Goal: Find specific page/section

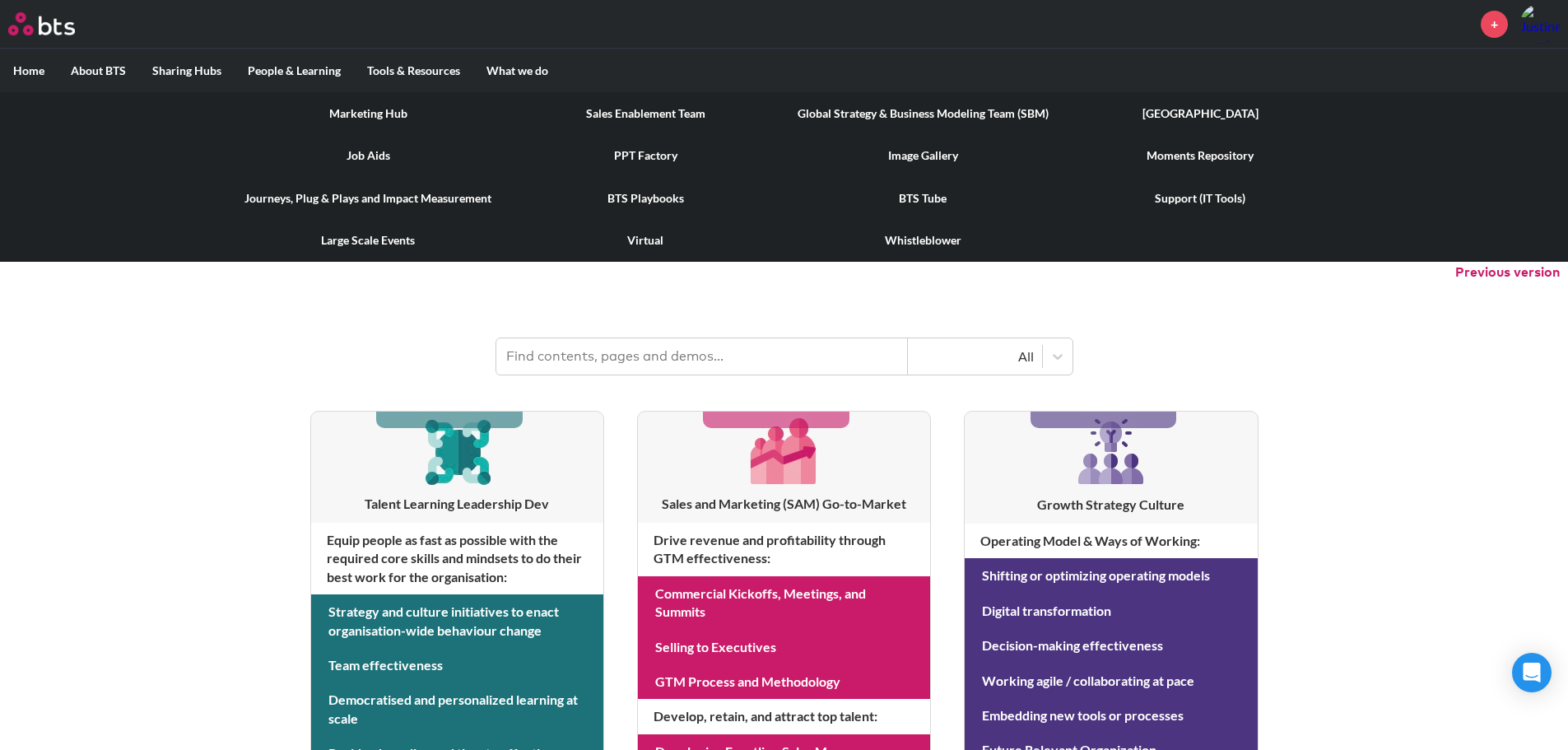
click at [426, 89] on label "Tools & Resources" at bounding box center [413, 70] width 120 height 43
click at [0, 0] on input "Tools & Resources" at bounding box center [0, 0] width 0 height 0
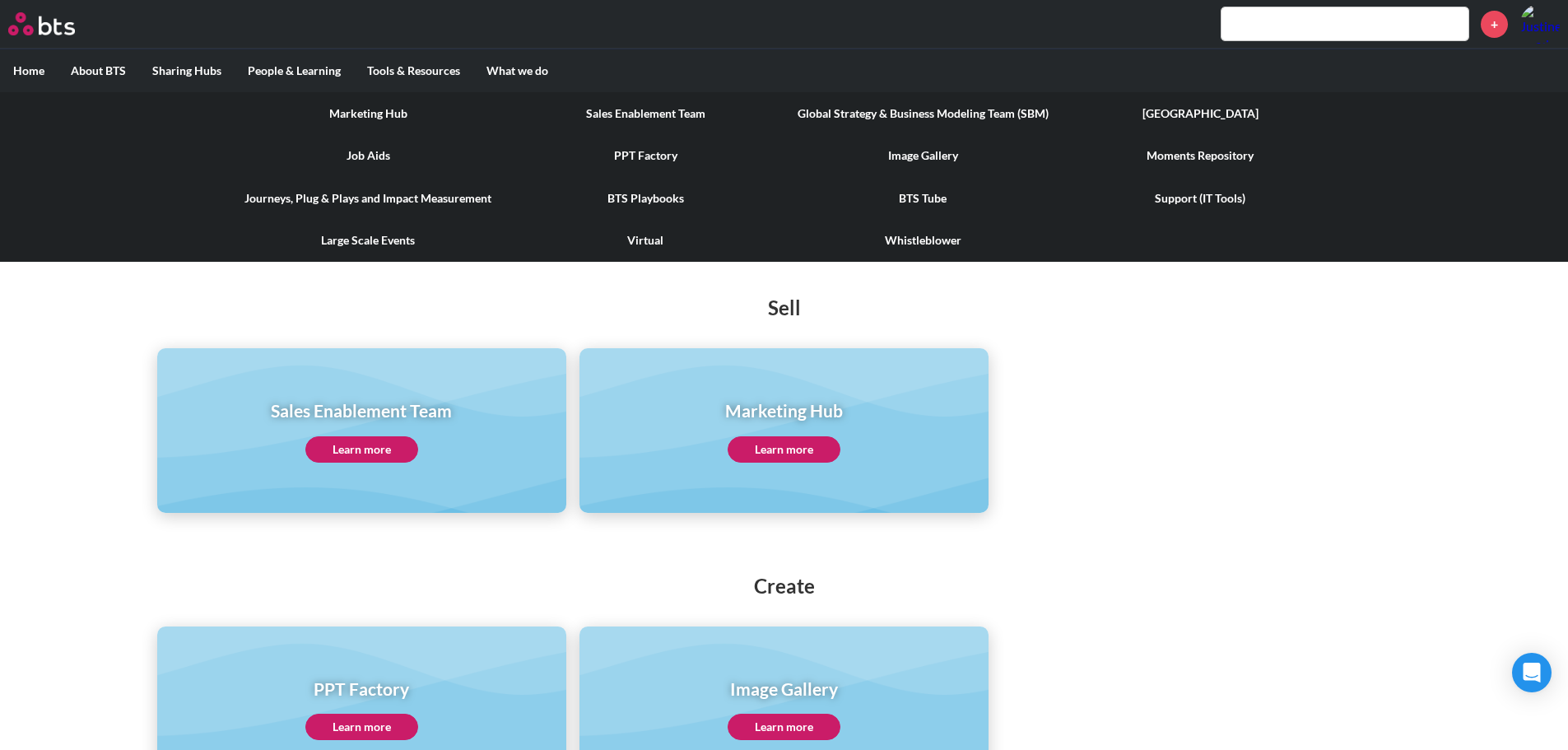
click at [390, 113] on link "Marketing Hub" at bounding box center [368, 113] width 277 height 43
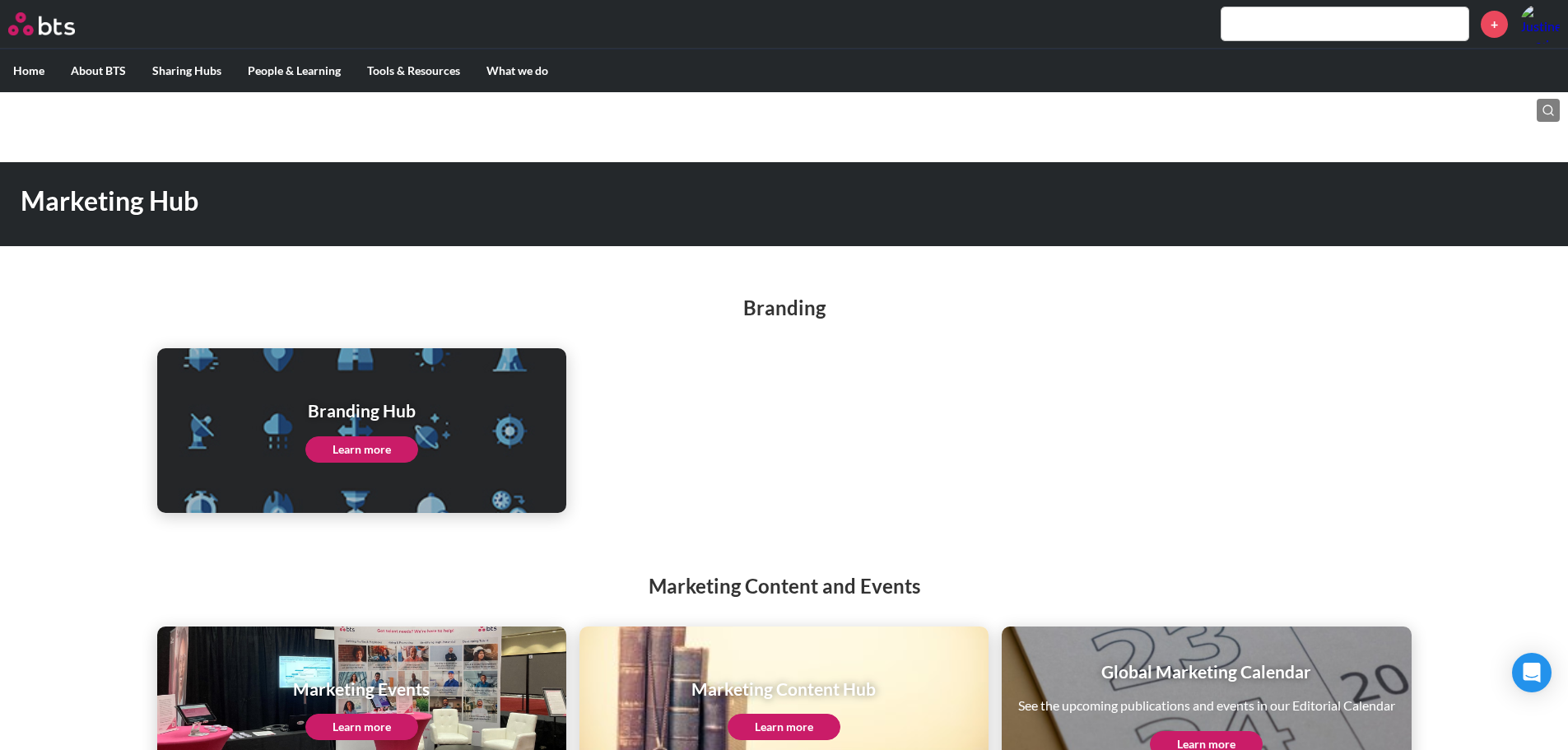
drag, startPoint x: 420, startPoint y: 448, endPoint x: 433, endPoint y: 441, distance: 14.8
click at [422, 446] on div "Branding Hub Learn more" at bounding box center [361, 430] width 409 height 164
click at [370, 445] on link "Learn more" at bounding box center [361, 449] width 113 height 26
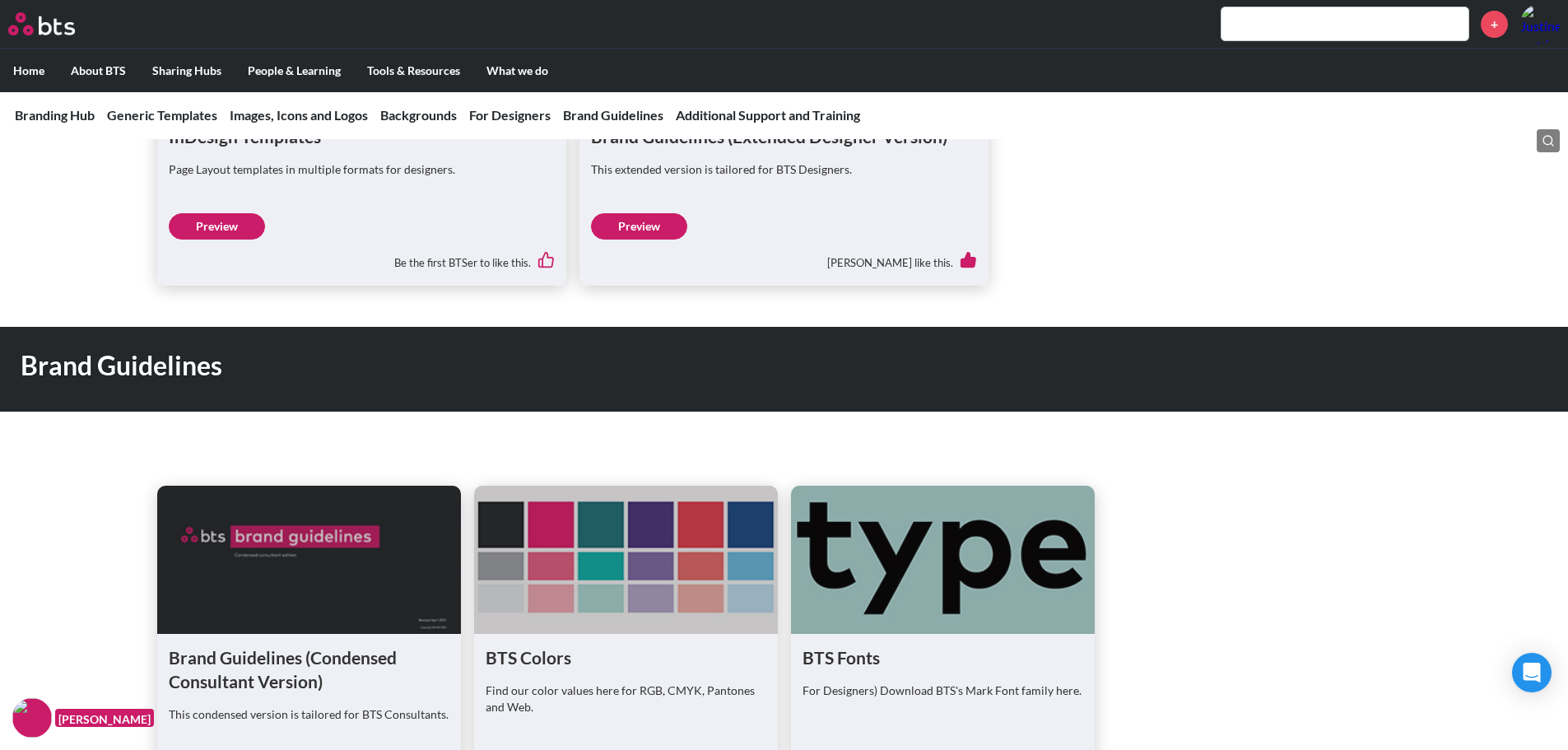
scroll to position [2139, 0]
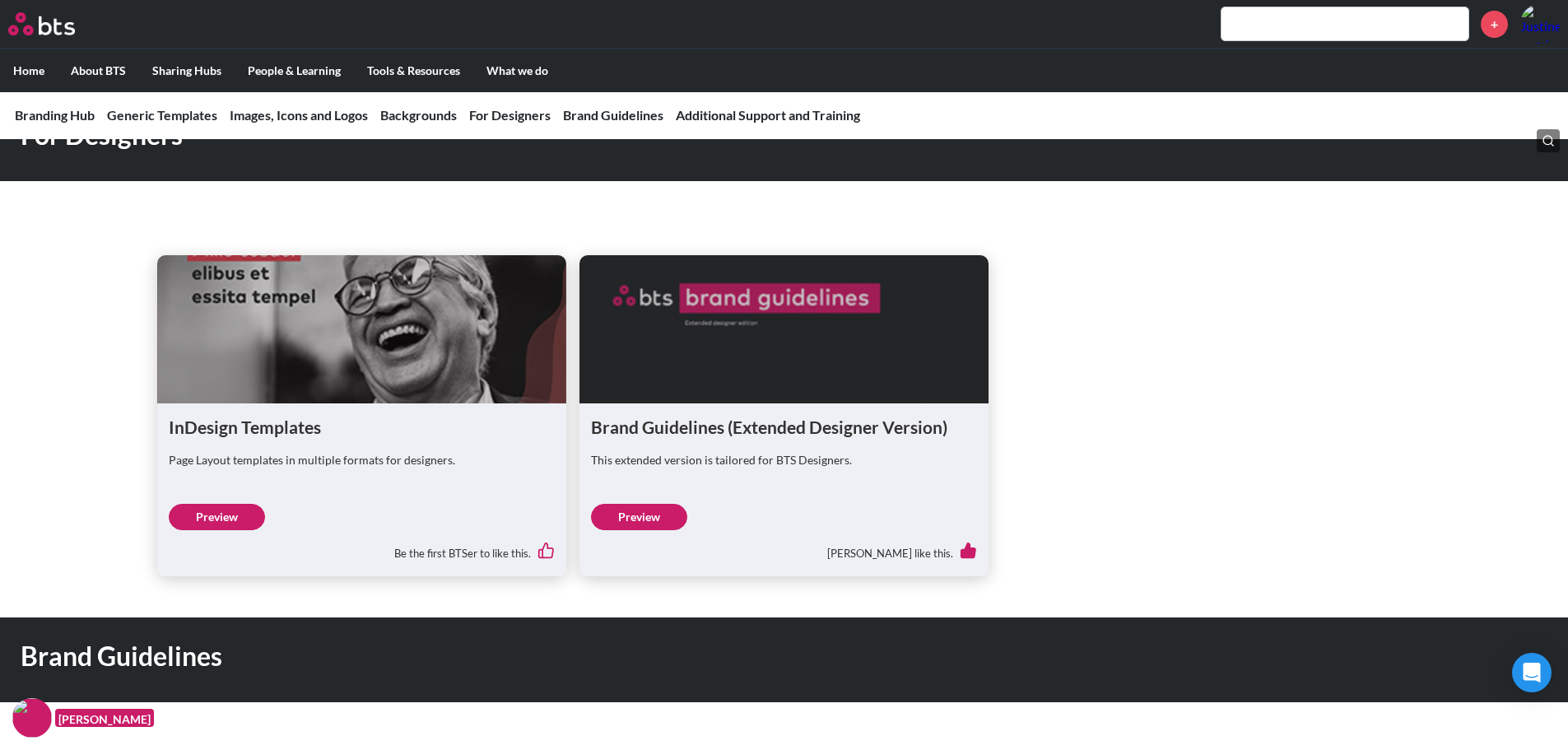
click at [630, 518] on link "Preview" at bounding box center [638, 517] width 96 height 26
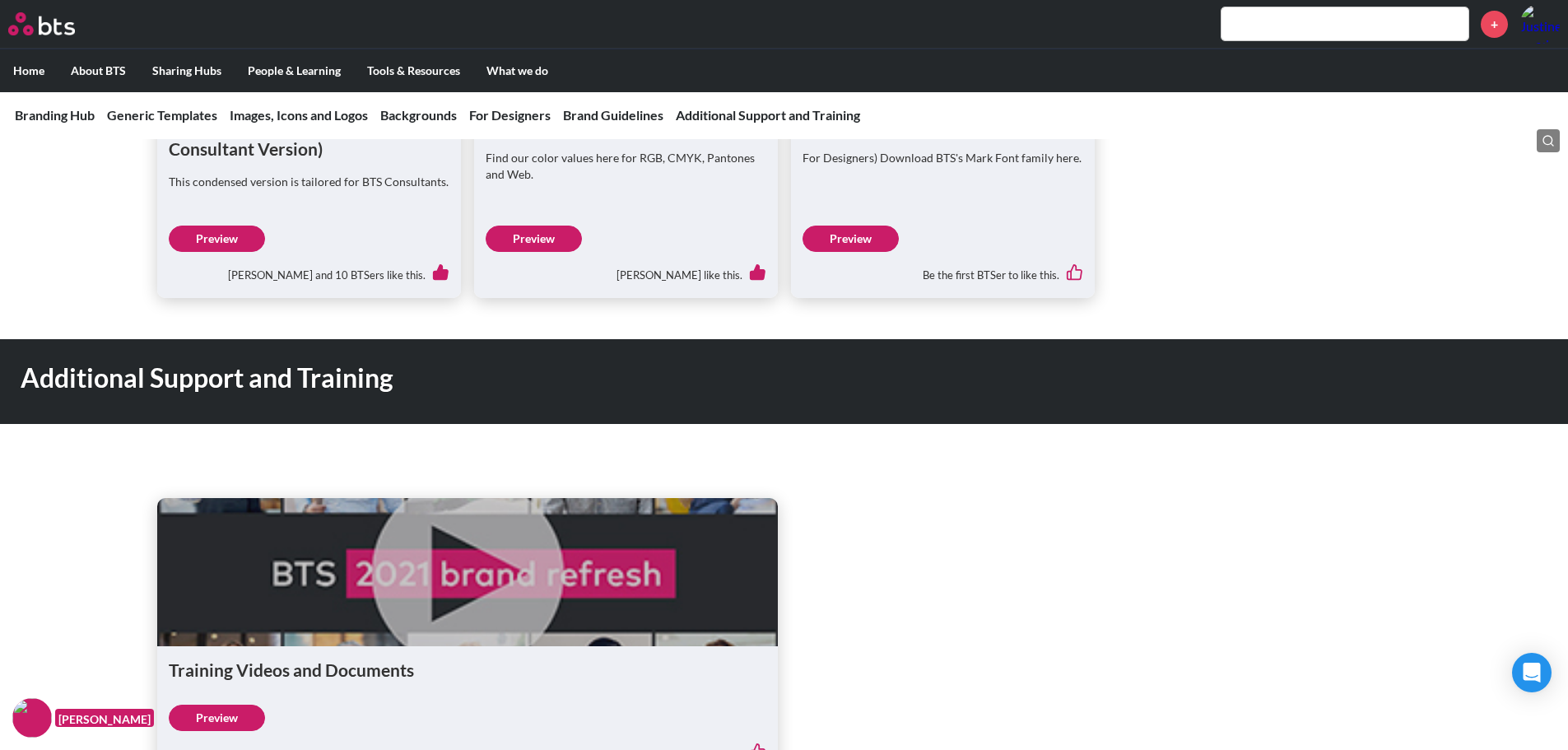
scroll to position [2880, 0]
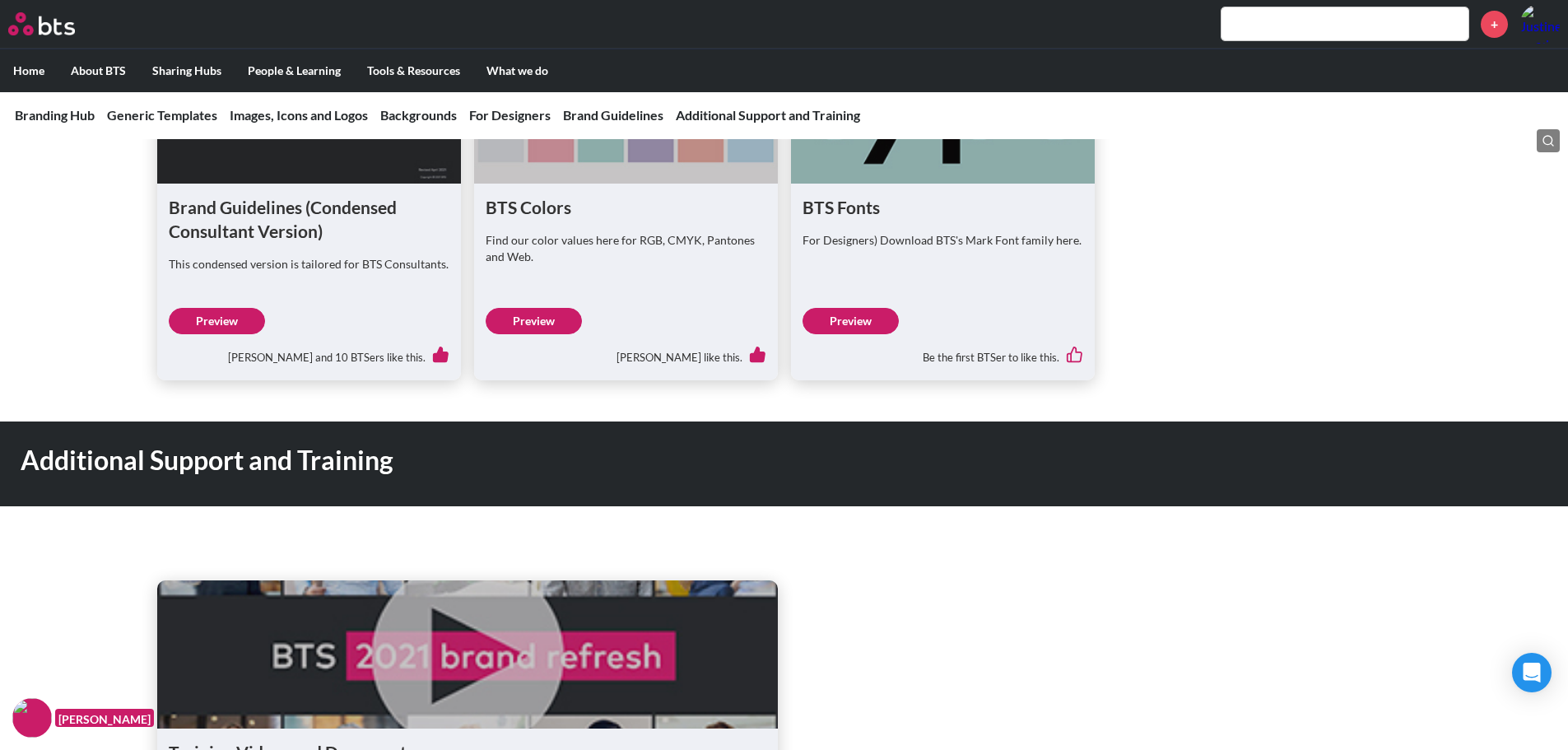
click at [850, 208] on h1 "BTS Fonts" at bounding box center [942, 207] width 281 height 24
click at [865, 324] on link "Preview" at bounding box center [850, 321] width 96 height 26
